Goal: Find specific fact: Find specific fact

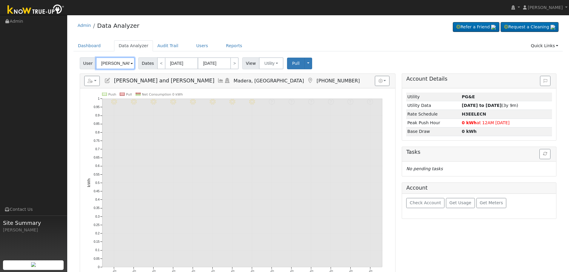
click at [119, 62] on input "Mohammad and Shehryar Iqbal" at bounding box center [115, 63] width 39 height 12
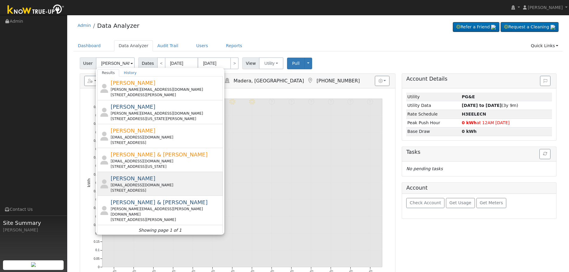
click at [183, 185] on div "hairbyyo@yahoo.com" at bounding box center [166, 185] width 111 height 5
type input "[PERSON_NAME]"
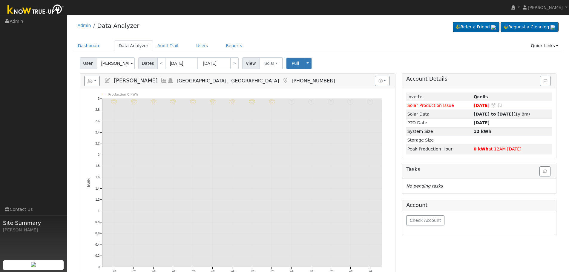
click at [161, 80] on icon at bounding box center [164, 80] width 7 height 5
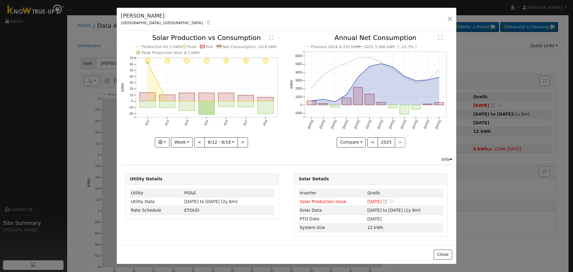
click at [206, 23] on icon at bounding box center [208, 23] width 5 height 4
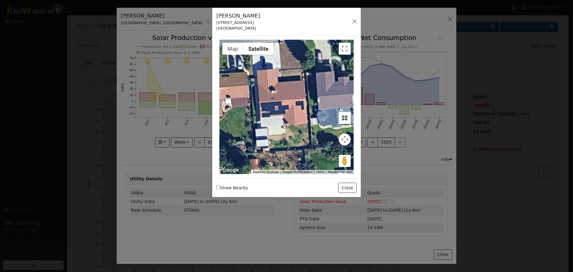
drag, startPoint x: 272, startPoint y: 22, endPoint x: 218, endPoint y: 22, distance: 53.8
click at [218, 22] on div "Yahira Chacon 5848 East Kings Canyon Road Fresno, CA 93727 Default Account Defa…" at bounding box center [286, 22] width 149 height 28
click at [216, 22] on div "Yahira Chacon 5848 East Kings Canyon Road Fresno, CA 93727" at bounding box center [239, 21] width 50 height 19
drag, startPoint x: 217, startPoint y: 22, endPoint x: 266, endPoint y: 24, distance: 49.4
click at [263, 24] on div "Yahira Chacon 5848 East Kings Canyon Road Fresno, CA 93727" at bounding box center [239, 21] width 50 height 19
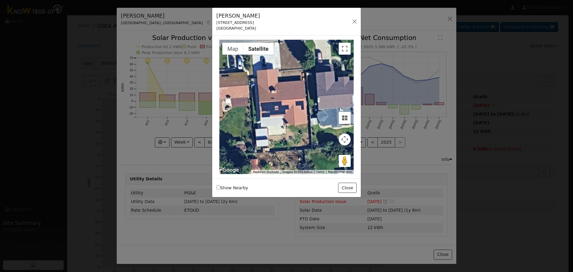
copy div "5848 East Kings Canyon Road"
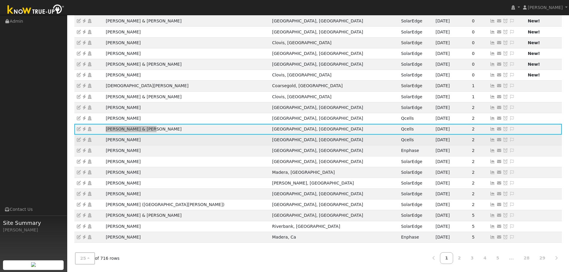
scroll to position [24, 0]
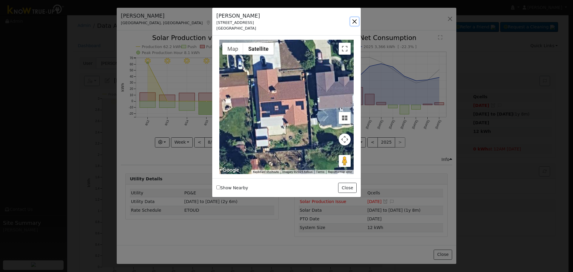
click at [356, 22] on button "button" at bounding box center [355, 21] width 8 height 8
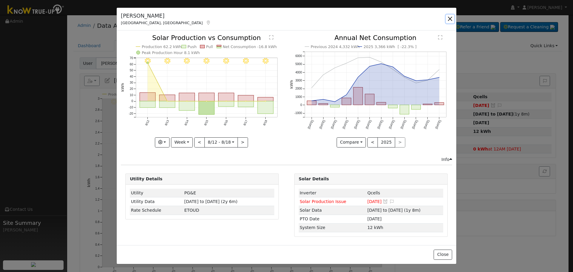
click at [452, 18] on button "button" at bounding box center [450, 19] width 8 height 8
